Goal: Information Seeking & Learning: Learn about a topic

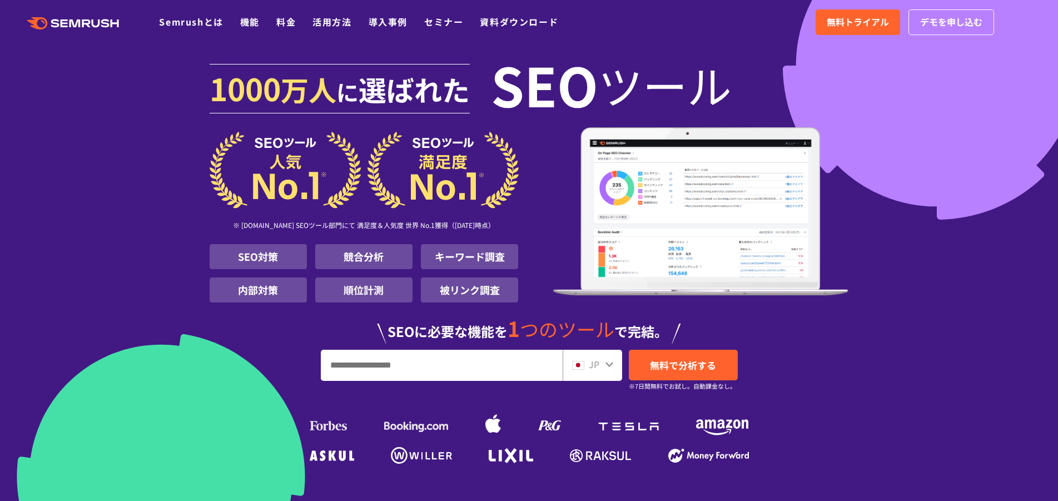
click at [459, 360] on input "URL、キーワードを入力してください" at bounding box center [441, 365] width 241 height 30
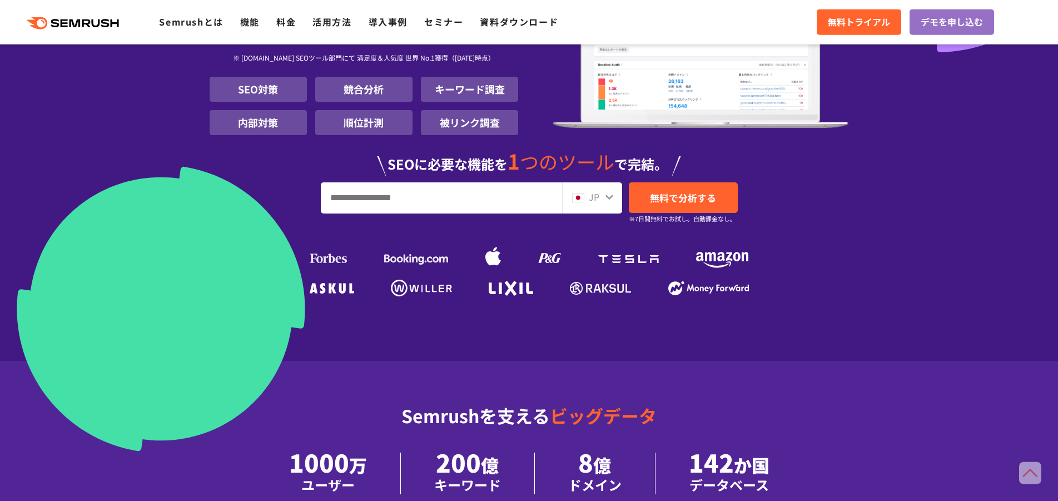
scroll to position [160, 0]
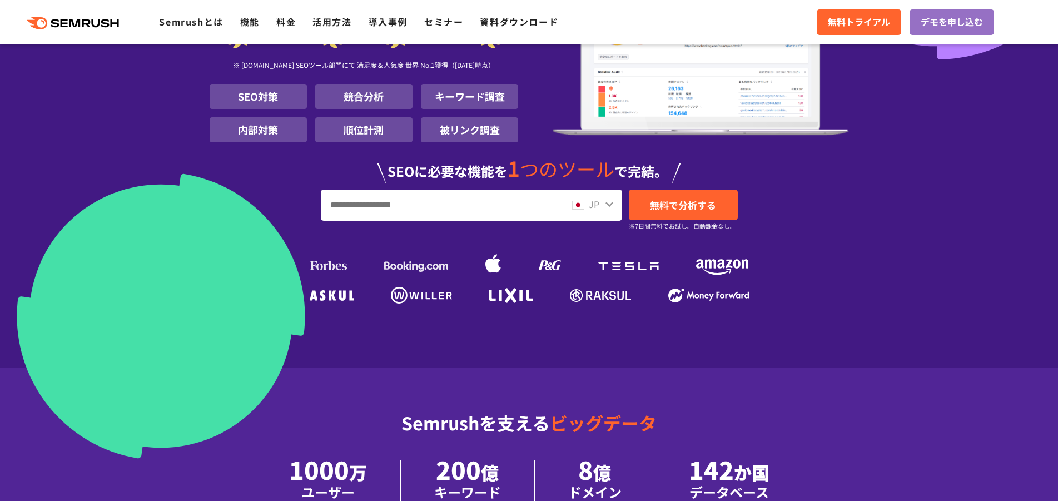
click at [409, 206] on input "URL、キーワードを入力してください" at bounding box center [441, 205] width 241 height 30
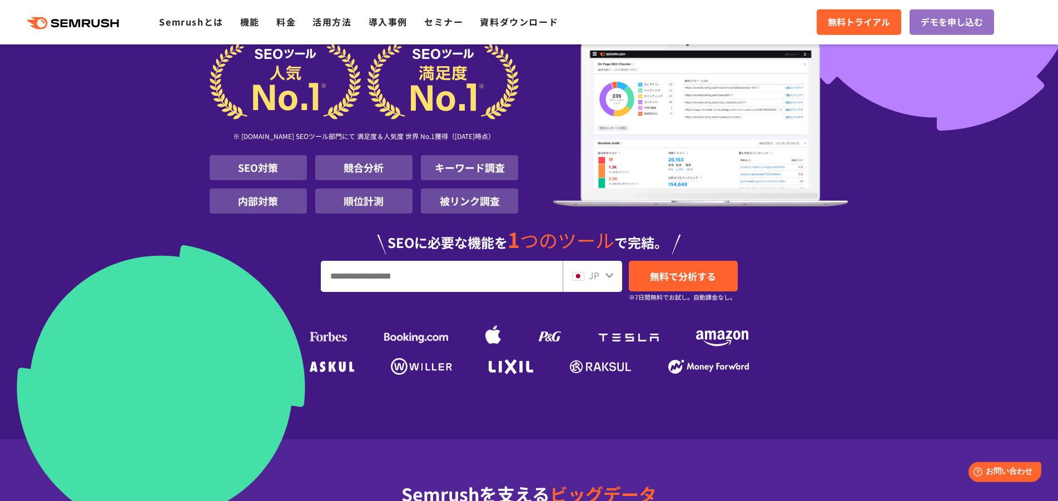
scroll to position [80, 0]
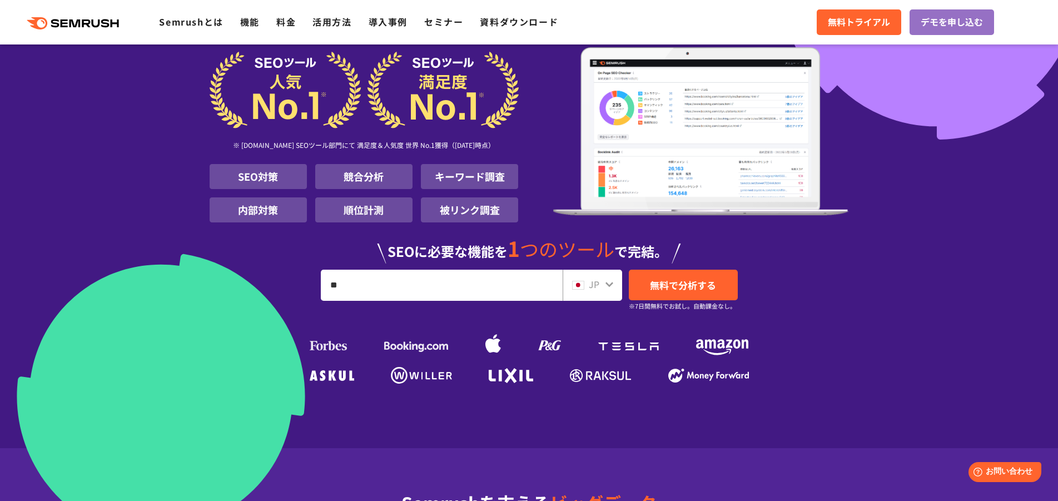
type input "*"
type input "**********"
click at [680, 287] on span "無料で分析する" at bounding box center [683, 285] width 66 height 14
